Goal: Find specific page/section: Find specific page/section

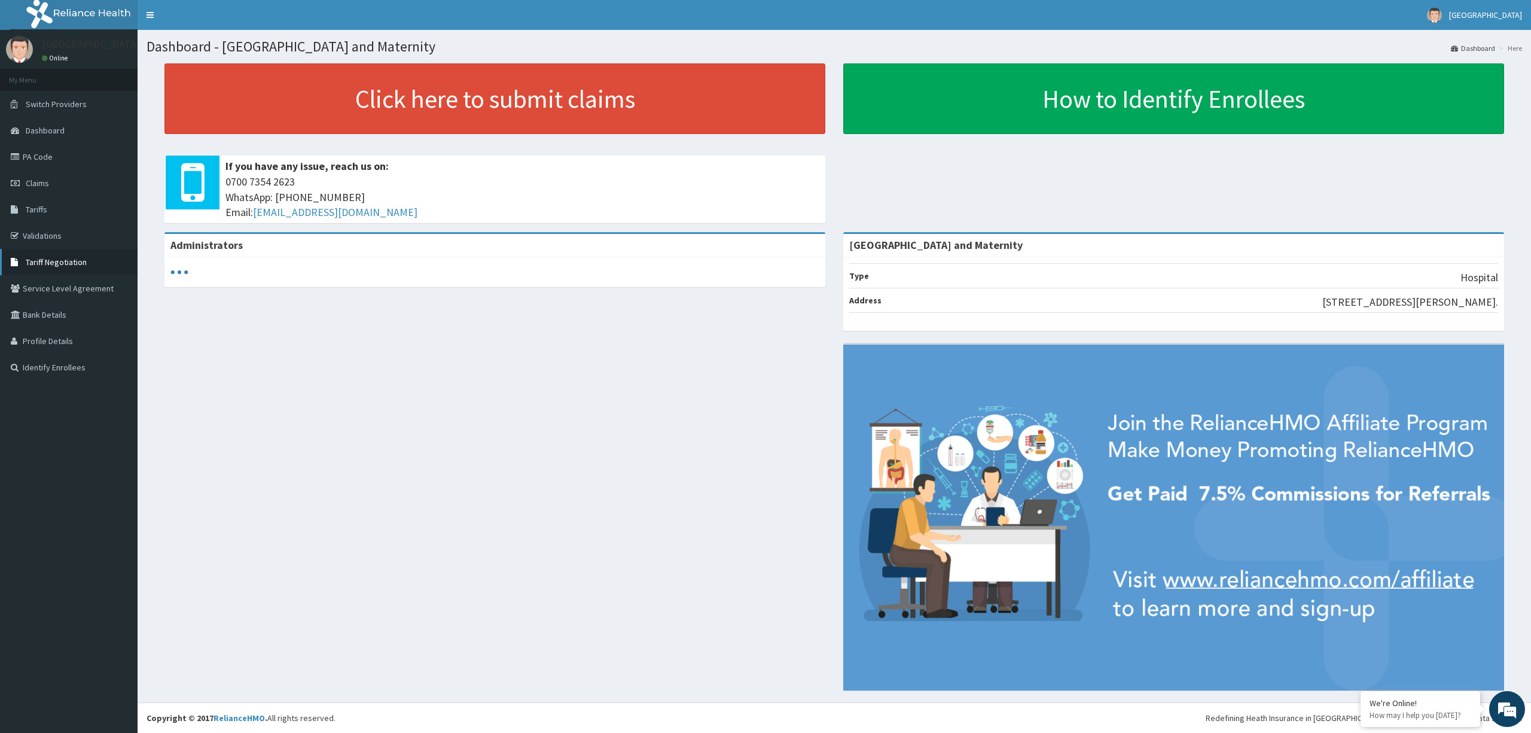
click at [39, 262] on span "Tariff Negotiation" at bounding box center [56, 262] width 61 height 11
click at [41, 200] on link "Tariffs" at bounding box center [69, 209] width 138 height 26
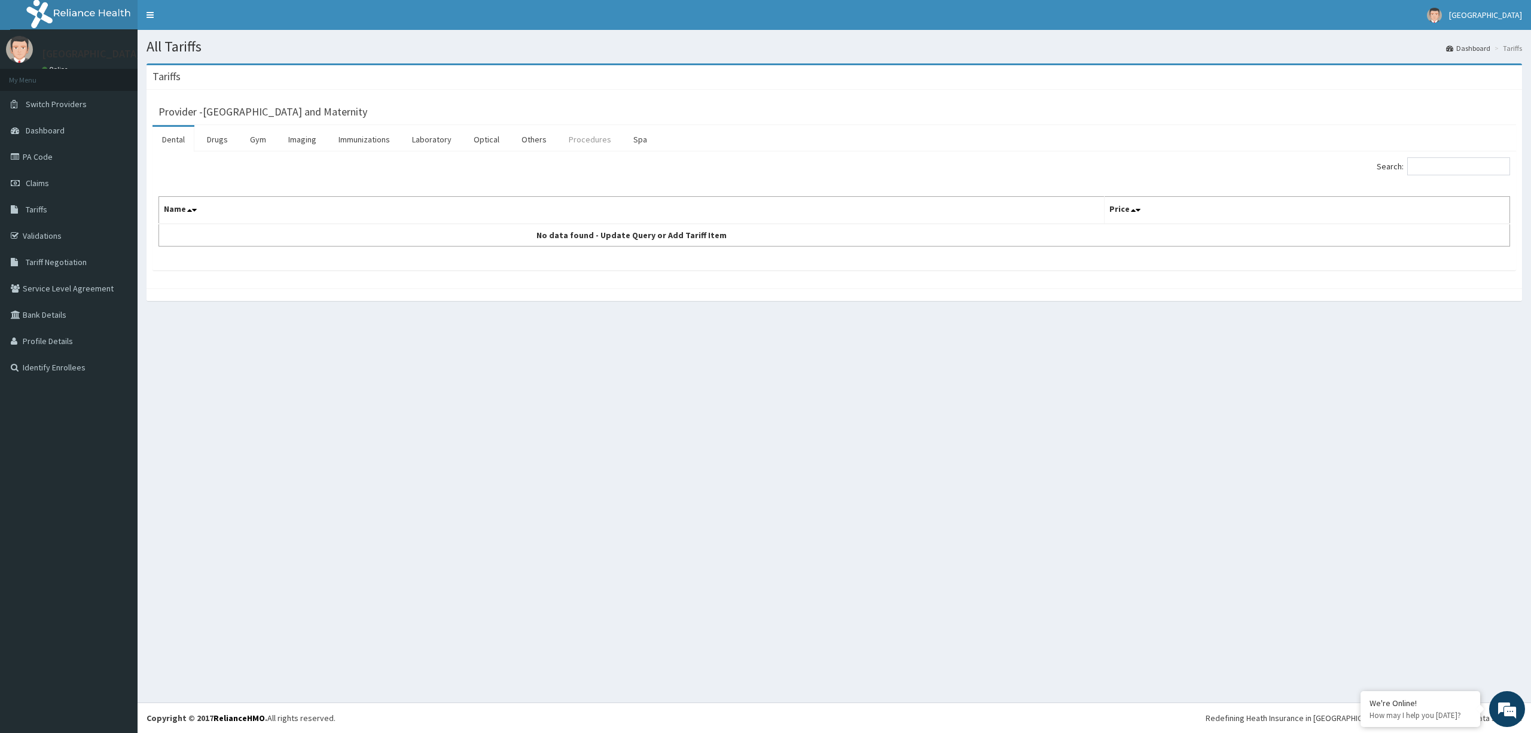
click at [572, 138] on link "Procedures" at bounding box center [590, 139] width 62 height 25
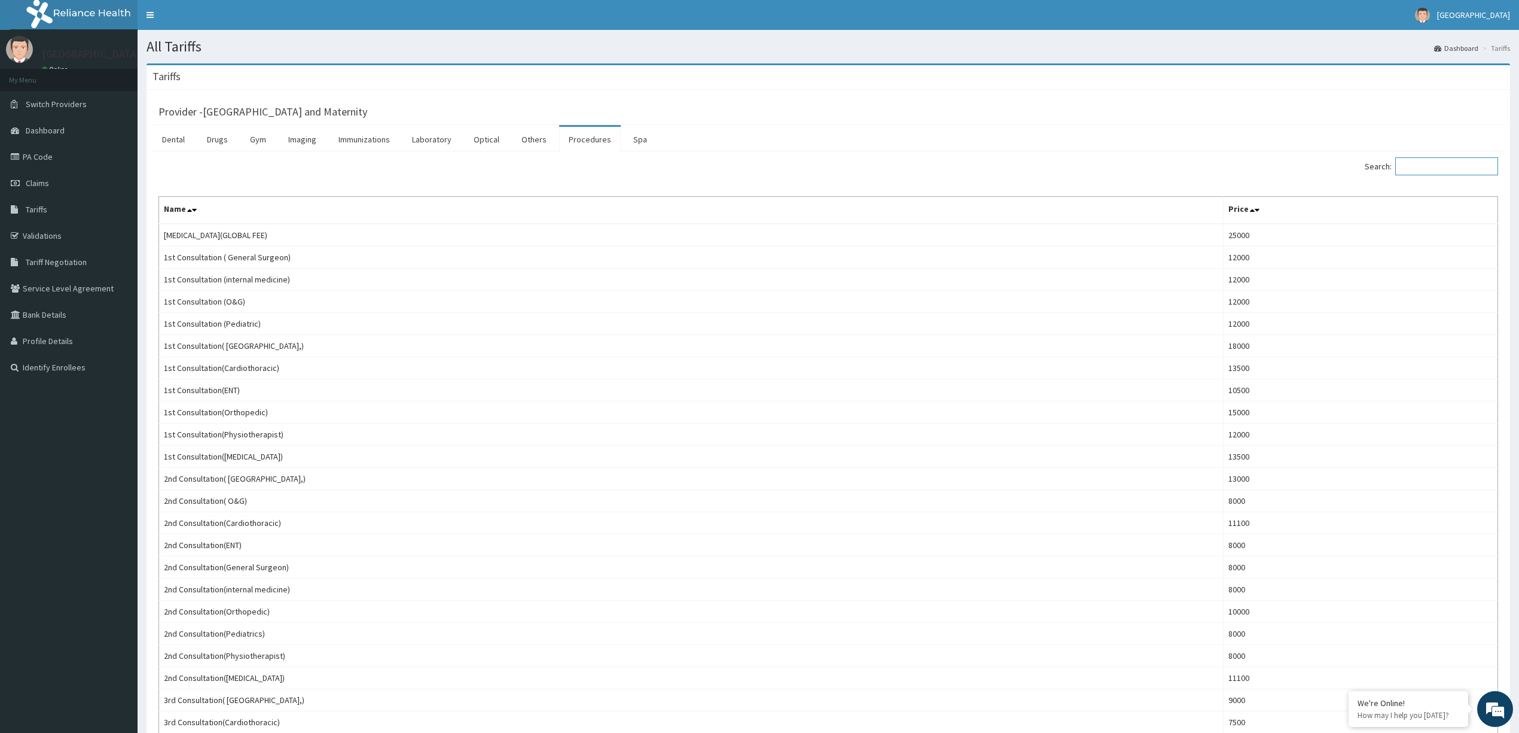
click at [1484, 173] on input "Search:" at bounding box center [1446, 166] width 103 height 18
click at [1427, 163] on input "Search:" at bounding box center [1446, 166] width 103 height 18
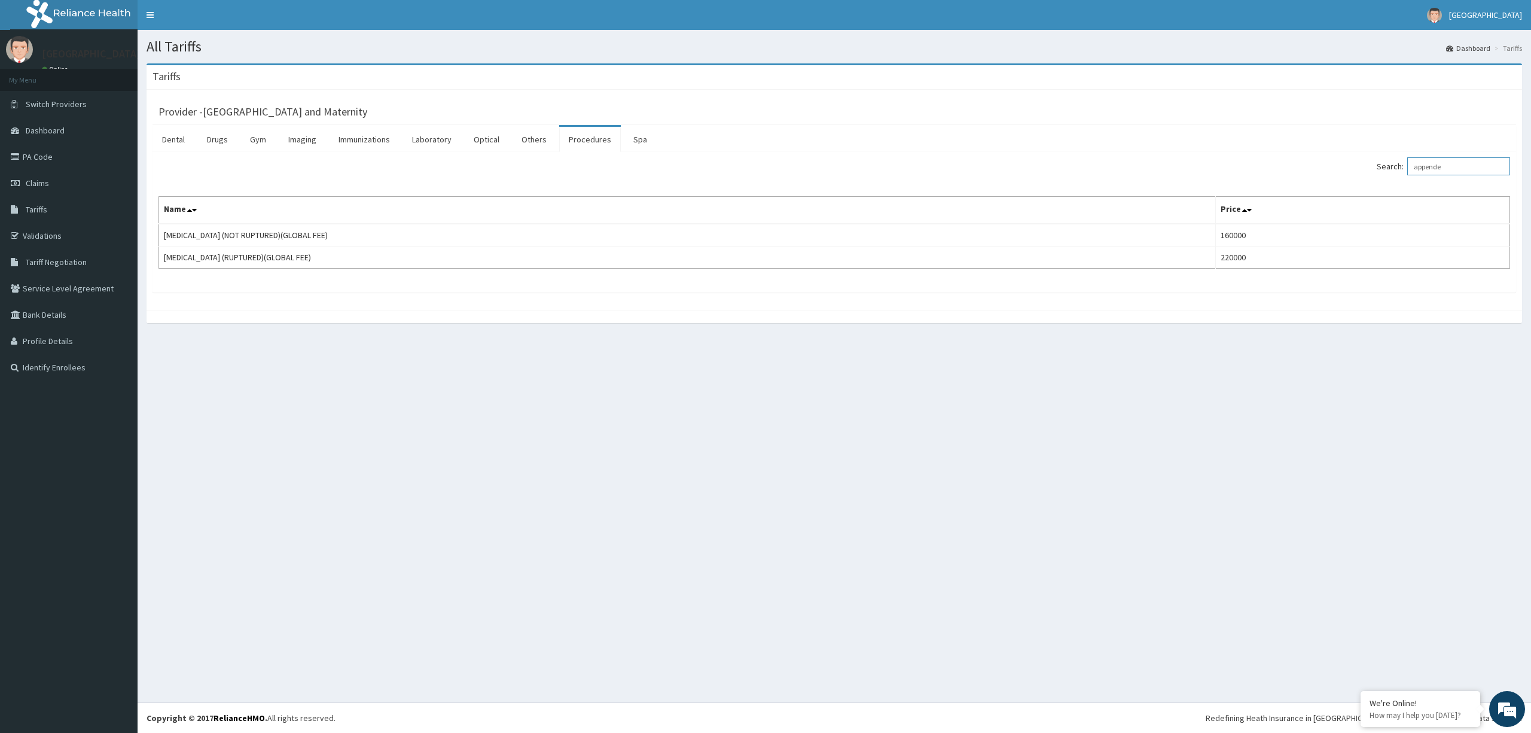
type input "appende"
